Goal: Task Accomplishment & Management: Use online tool/utility

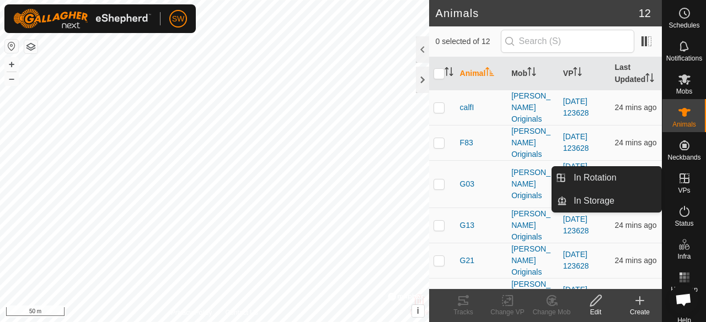
click at [684, 185] on icon at bounding box center [683, 178] width 13 height 13
click at [627, 189] on ul "In Rotation In Storage" at bounding box center [606, 189] width 109 height 45
click at [590, 170] on link "In Rotation" at bounding box center [614, 178] width 94 height 22
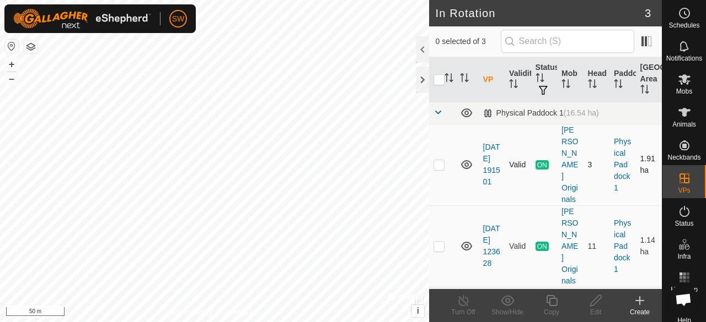
click at [466, 160] on icon at bounding box center [466, 164] width 13 height 13
click at [466, 164] on icon at bounding box center [466, 166] width 11 height 4
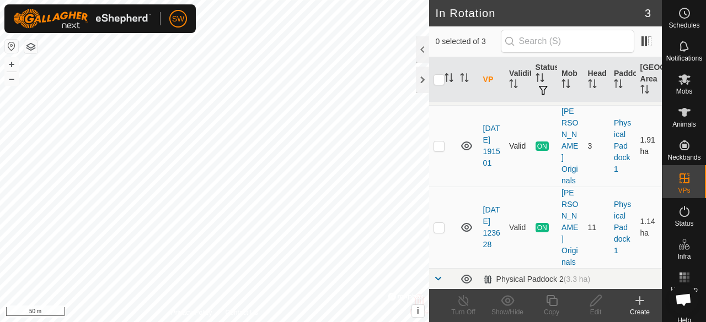
scroll to position [19, 0]
click at [465, 139] on icon at bounding box center [466, 145] width 13 height 13
click at [440, 141] on p-checkbox at bounding box center [438, 145] width 11 height 9
checkbox input "true"
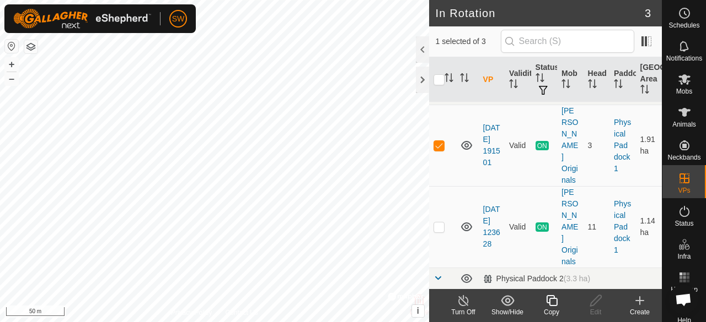
click at [459, 303] on icon at bounding box center [463, 300] width 14 height 13
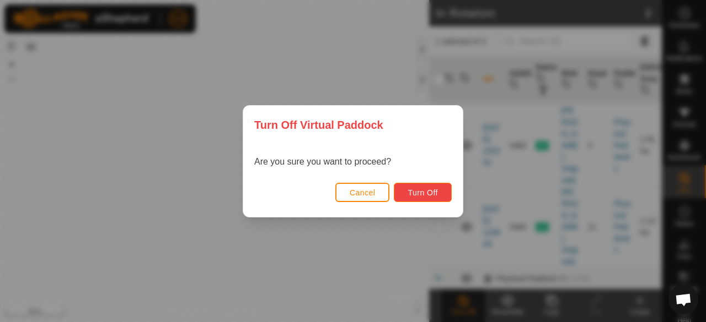
click at [426, 199] on button "Turn Off" at bounding box center [423, 192] width 58 height 19
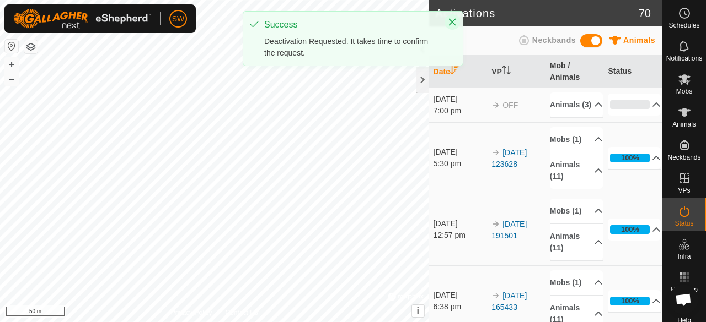
click at [452, 20] on icon "Close" at bounding box center [452, 22] width 9 height 9
